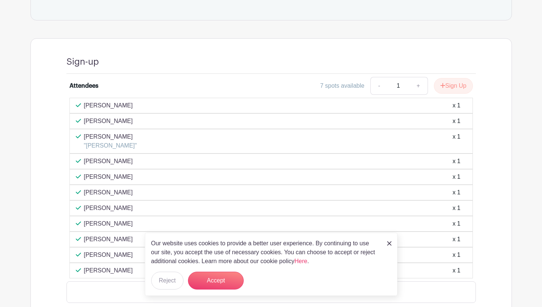
scroll to position [372, 0]
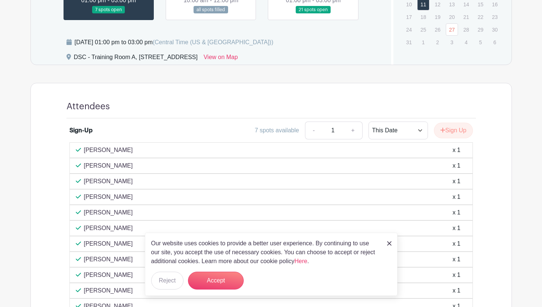
scroll to position [335, 0]
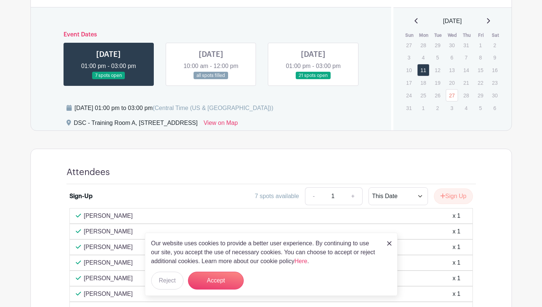
click at [211, 80] on link at bounding box center [211, 80] width 0 height 0
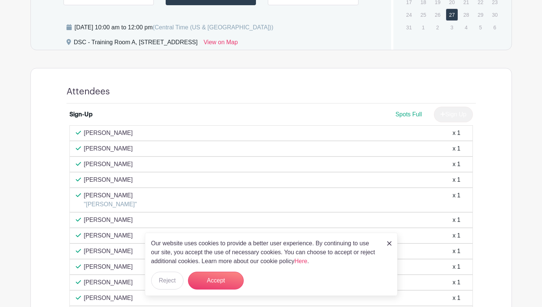
scroll to position [328, 0]
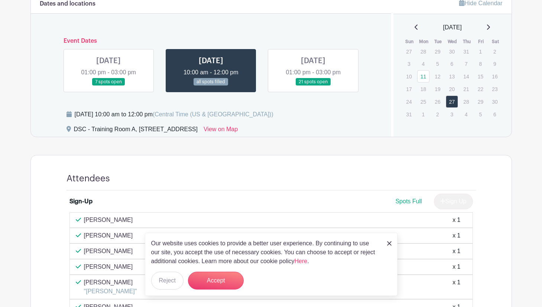
click at [313, 86] on link at bounding box center [313, 86] width 0 height 0
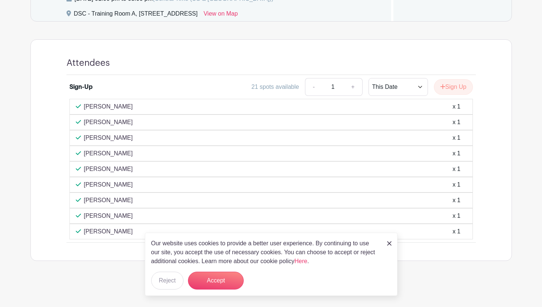
scroll to position [444, 0]
